Goal: Task Accomplishment & Management: Use online tool/utility

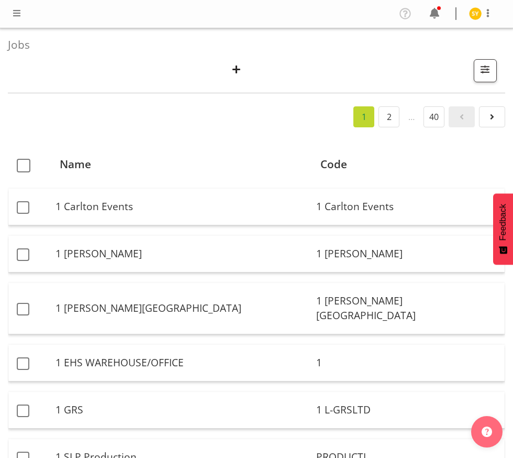
click at [249, 67] on div "Search 62509030 Showing active jobs Showing running jobs" at bounding box center [252, 70] width 489 height 23
click at [241, 68] on span "button" at bounding box center [237, 69] width 14 height 14
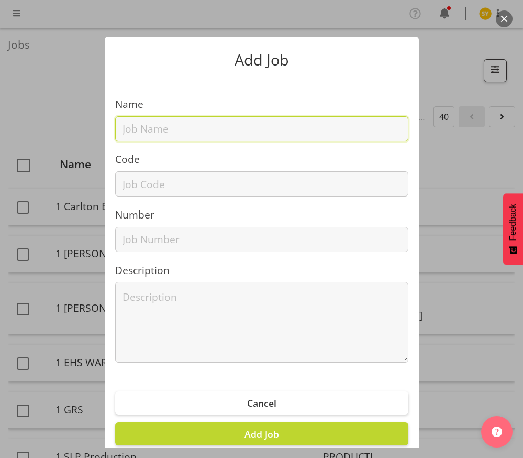
click at [183, 126] on input "text" at bounding box center [261, 128] width 293 height 25
paste input "42606030"
type input "42606030"
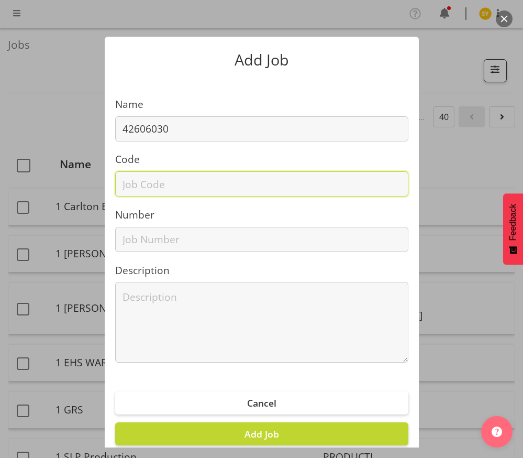
click at [141, 190] on input "text" at bounding box center [261, 183] width 293 height 25
paste input "42606030"
type input "42606030"
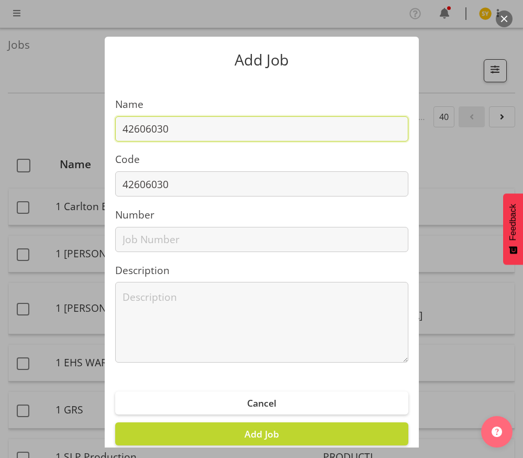
click at [215, 129] on input "42606030" at bounding box center [261, 128] width 293 height 25
paste input "NZ Hair & Beauty 26"
drag, startPoint x: 314, startPoint y: 130, endPoint x: 5, endPoint y: 120, distance: 309.2
click at [5, 120] on div "Add Job Name 42606030 - NZ Hair & Beauty 26 Code 42606030 Number Description Ca…" at bounding box center [261, 229] width 523 height 458
type input "42606030 - NZ Hair & Beauty 26"
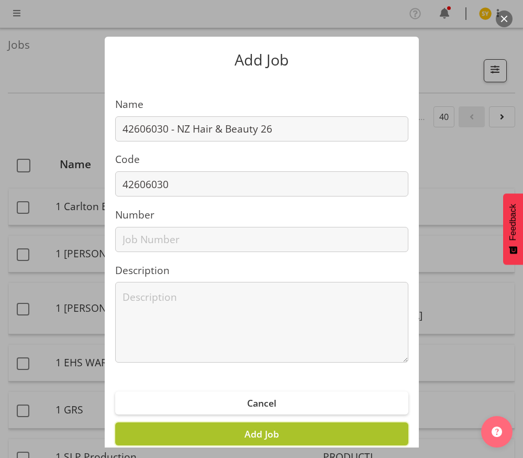
click at [269, 434] on span "Add Job" at bounding box center [262, 433] width 35 height 13
